Goal: Task Accomplishment & Management: Manage account settings

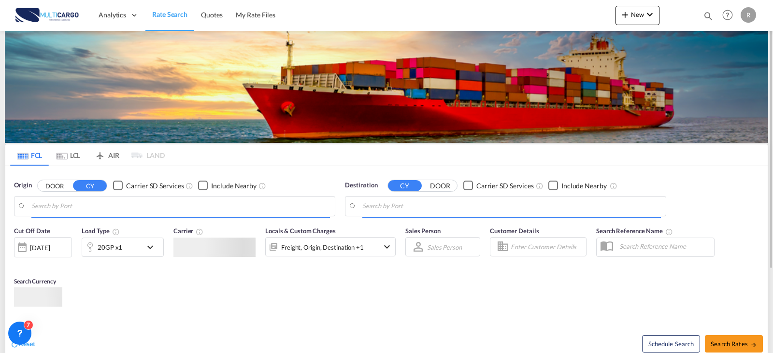
type input "Leixoes, PTLEI"
type input "Laem Chabang, THLCH"
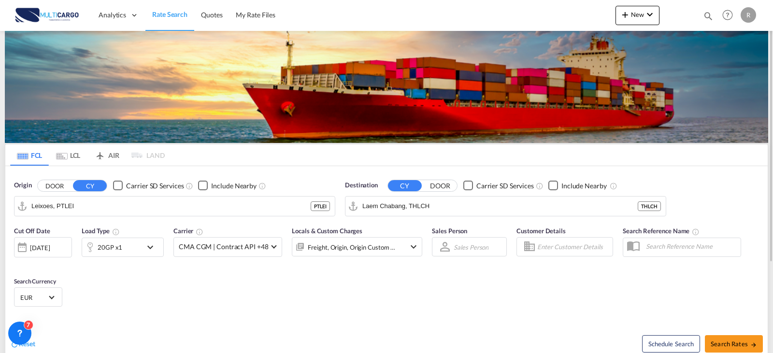
click at [701, 16] on div "Quotes Help Resources Product Release R My Profile Logout" at bounding box center [727, 15] width 61 height 30
click at [708, 15] on md-icon "icon-magnify" at bounding box center [708, 16] width 11 height 11
click at [550, 13] on select "Quotes" at bounding box center [555, 15] width 46 height 17
select select "Quotes"
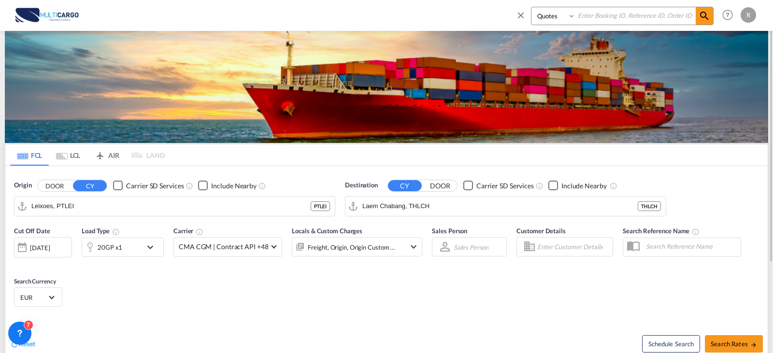
click at [532, 7] on select "Quotes" at bounding box center [555, 15] width 46 height 17
click at [606, 24] on input at bounding box center [636, 15] width 120 height 17
type input "8672"
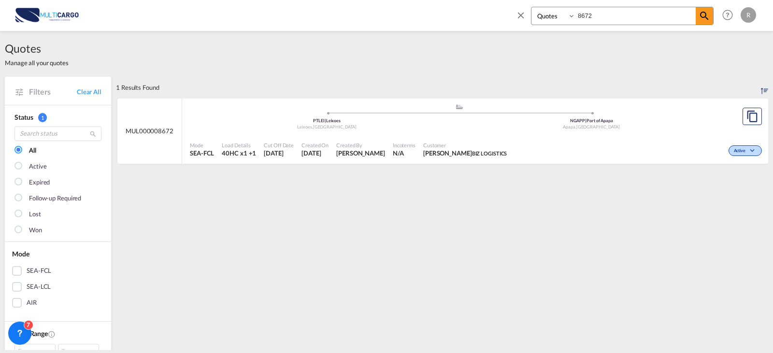
click at [628, 138] on div "Active" at bounding box center [638, 150] width 254 height 24
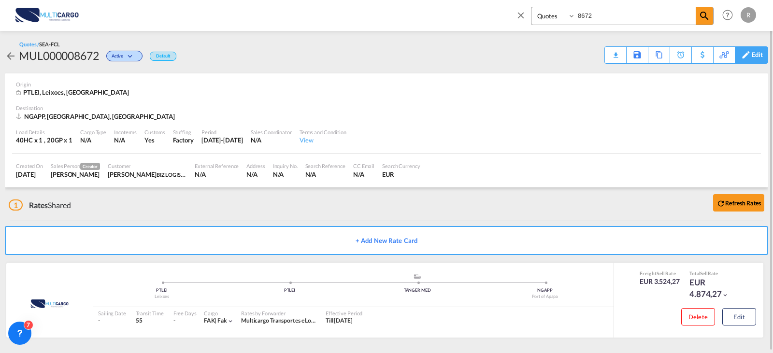
click at [757, 55] on div "Edit" at bounding box center [757, 55] width 11 height 16
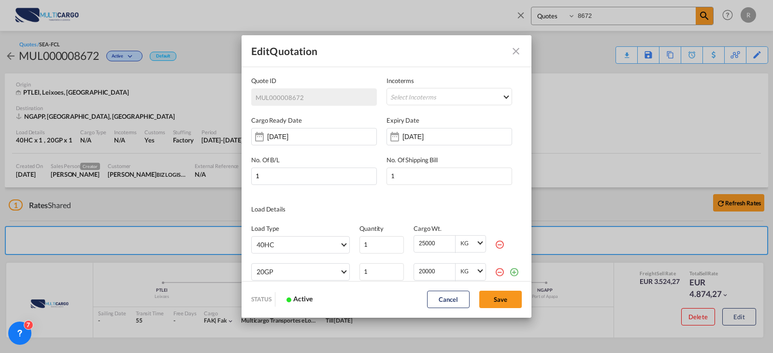
click at [495, 272] on md-icon "icon-minus-circle-outline red-400-fg" at bounding box center [500, 272] width 10 height 10
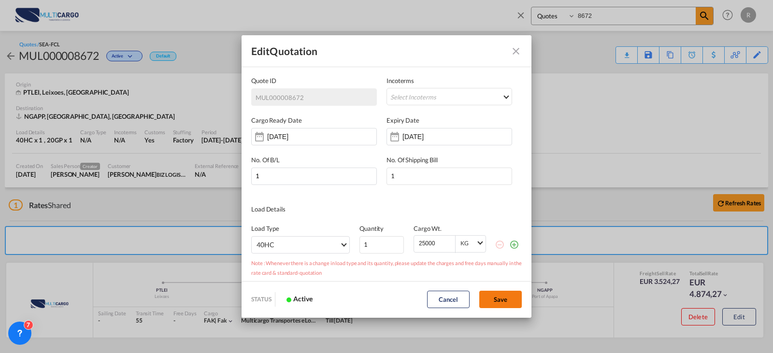
click at [498, 296] on button "Save" at bounding box center [500, 299] width 43 height 17
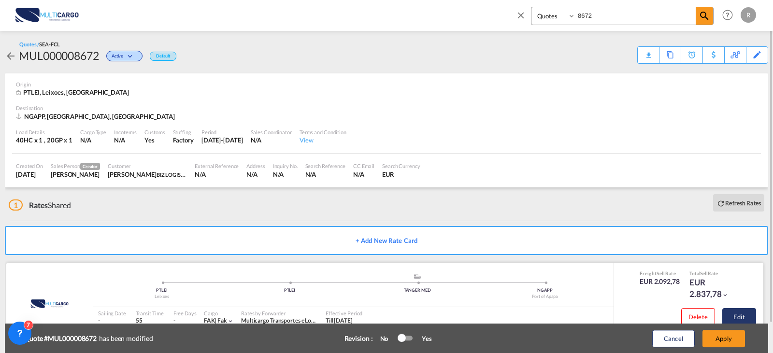
click at [735, 317] on button "Edit" at bounding box center [740, 316] width 34 height 17
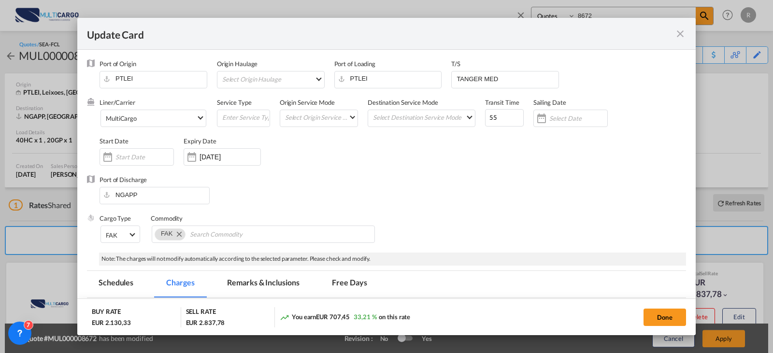
select select "per equipment"
select select "per container"
select select "per B/L"
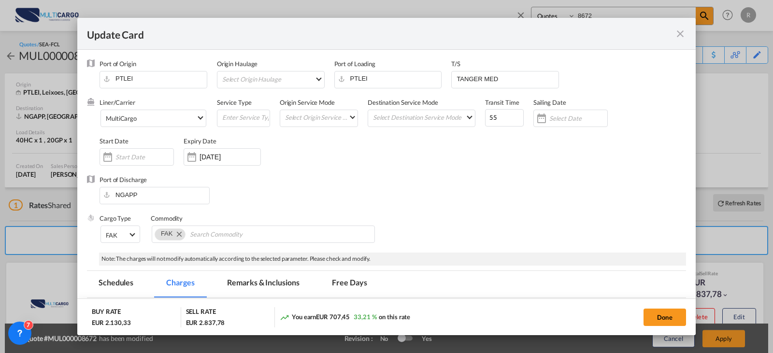
select select "per container"
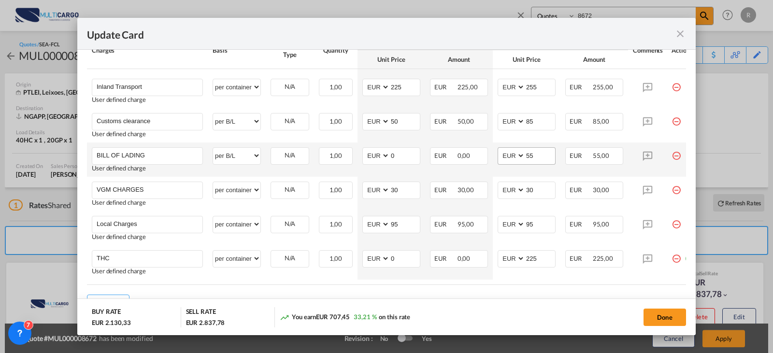
scroll to position [483, 0]
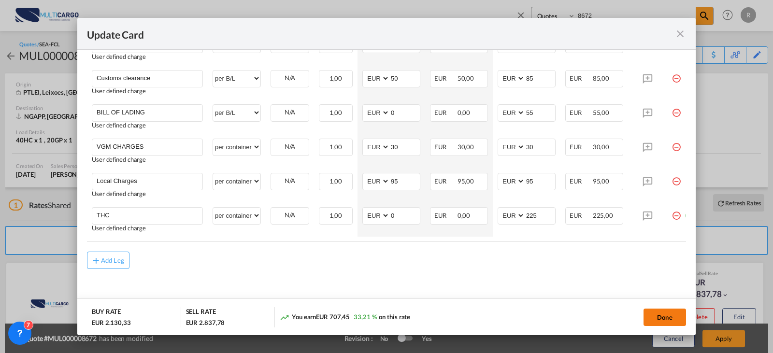
click at [665, 316] on button "Done" at bounding box center [665, 317] width 43 height 17
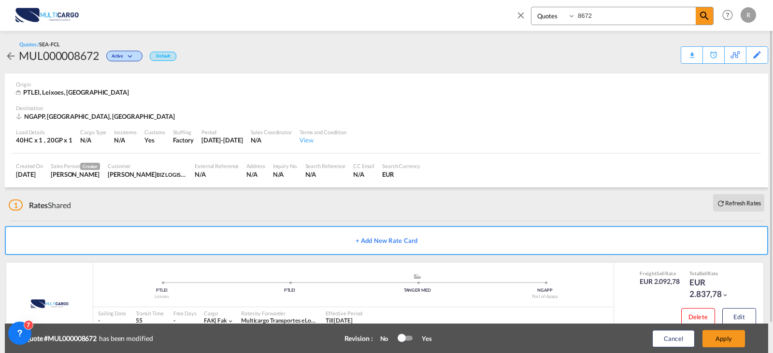
click at [404, 339] on div at bounding box center [402, 338] width 8 height 8
click at [742, 343] on button "Apply" at bounding box center [724, 338] width 43 height 17
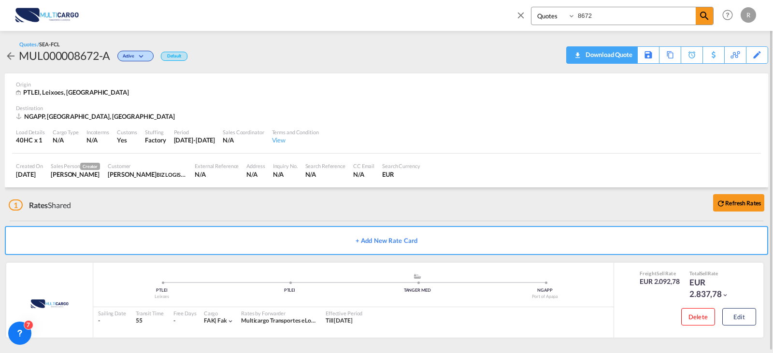
click at [625, 58] on div "Download Quote" at bounding box center [607, 54] width 49 height 15
